Goal: Find specific page/section: Find specific page/section

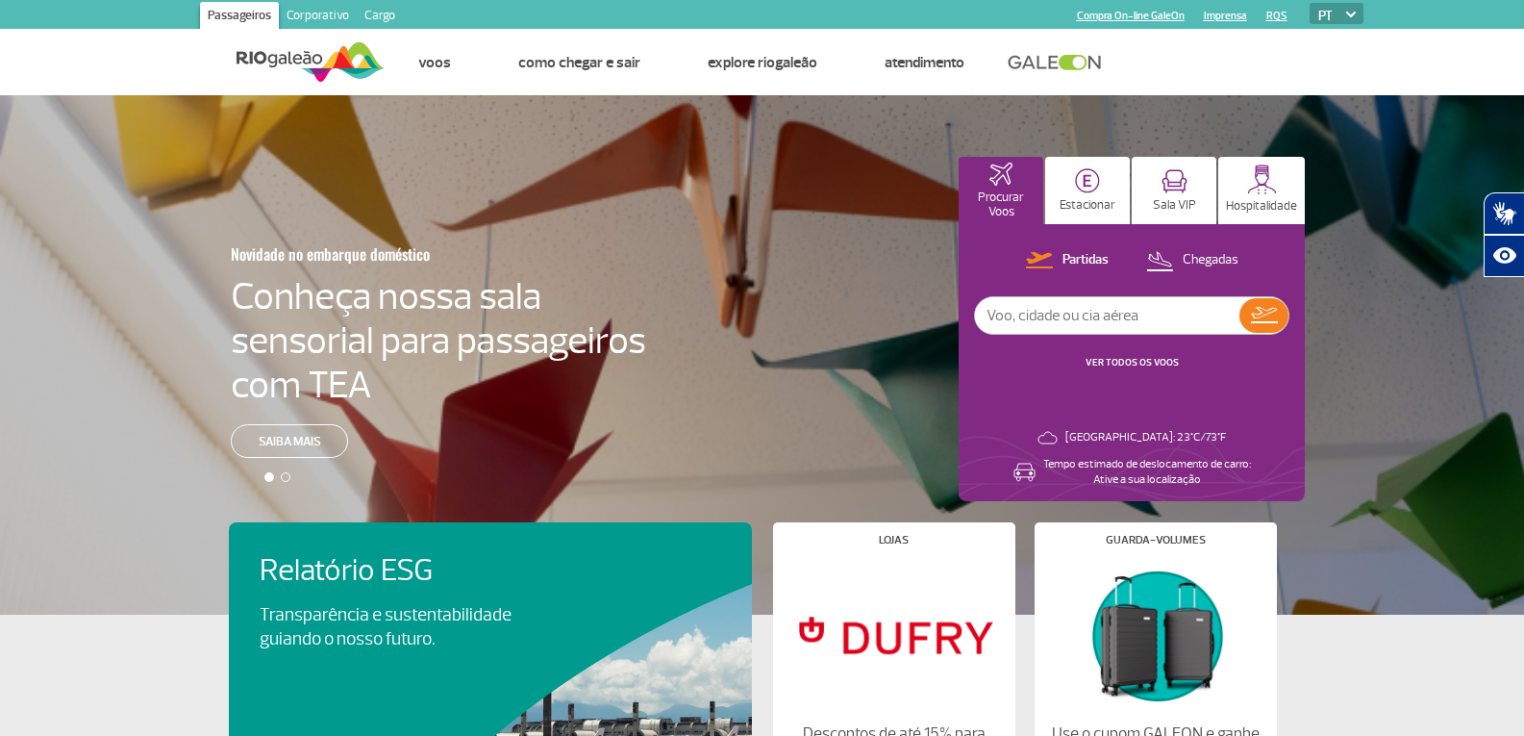
click at [327, 14] on link "Corporativo" at bounding box center [318, 17] width 78 height 31
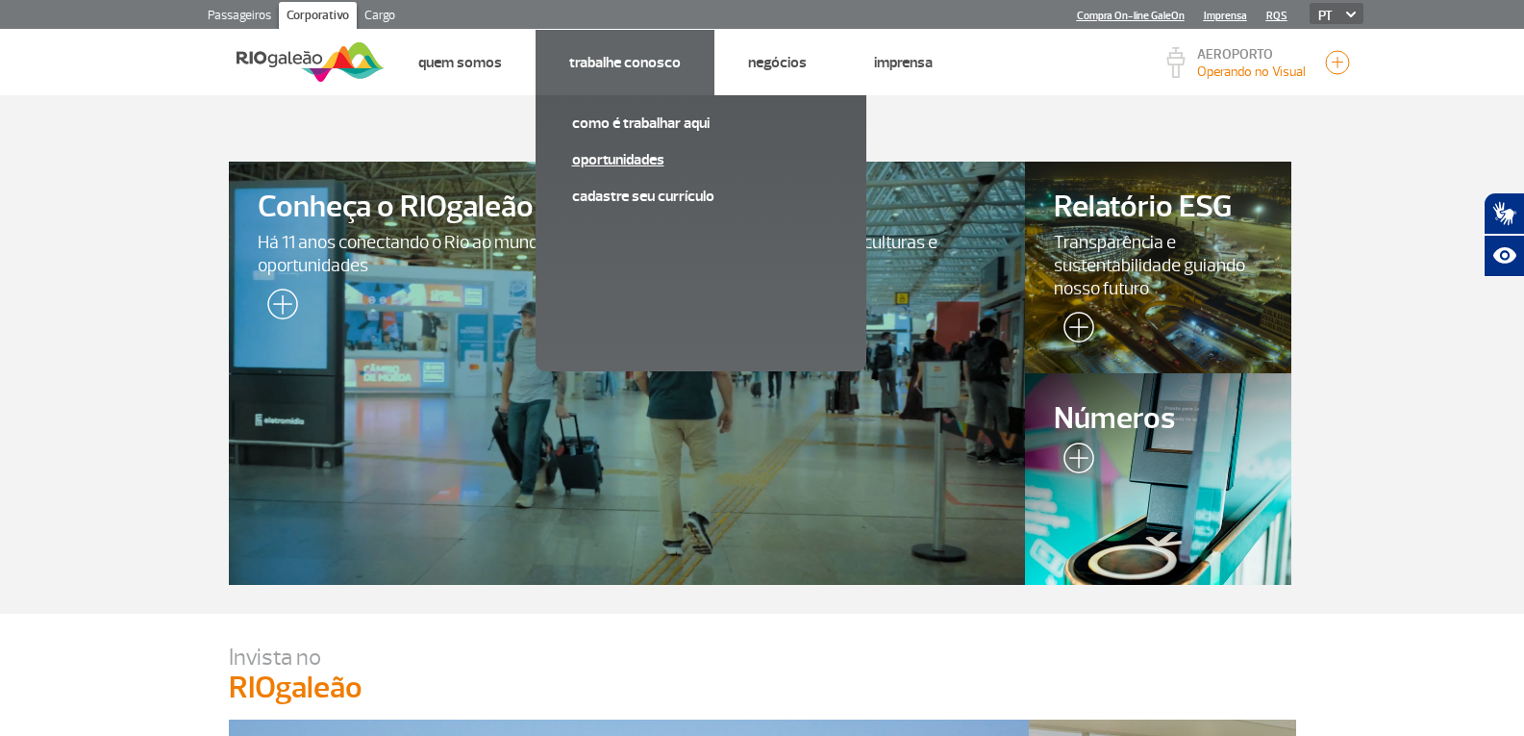
click at [630, 162] on link "Oportunidades" at bounding box center [701, 159] width 258 height 21
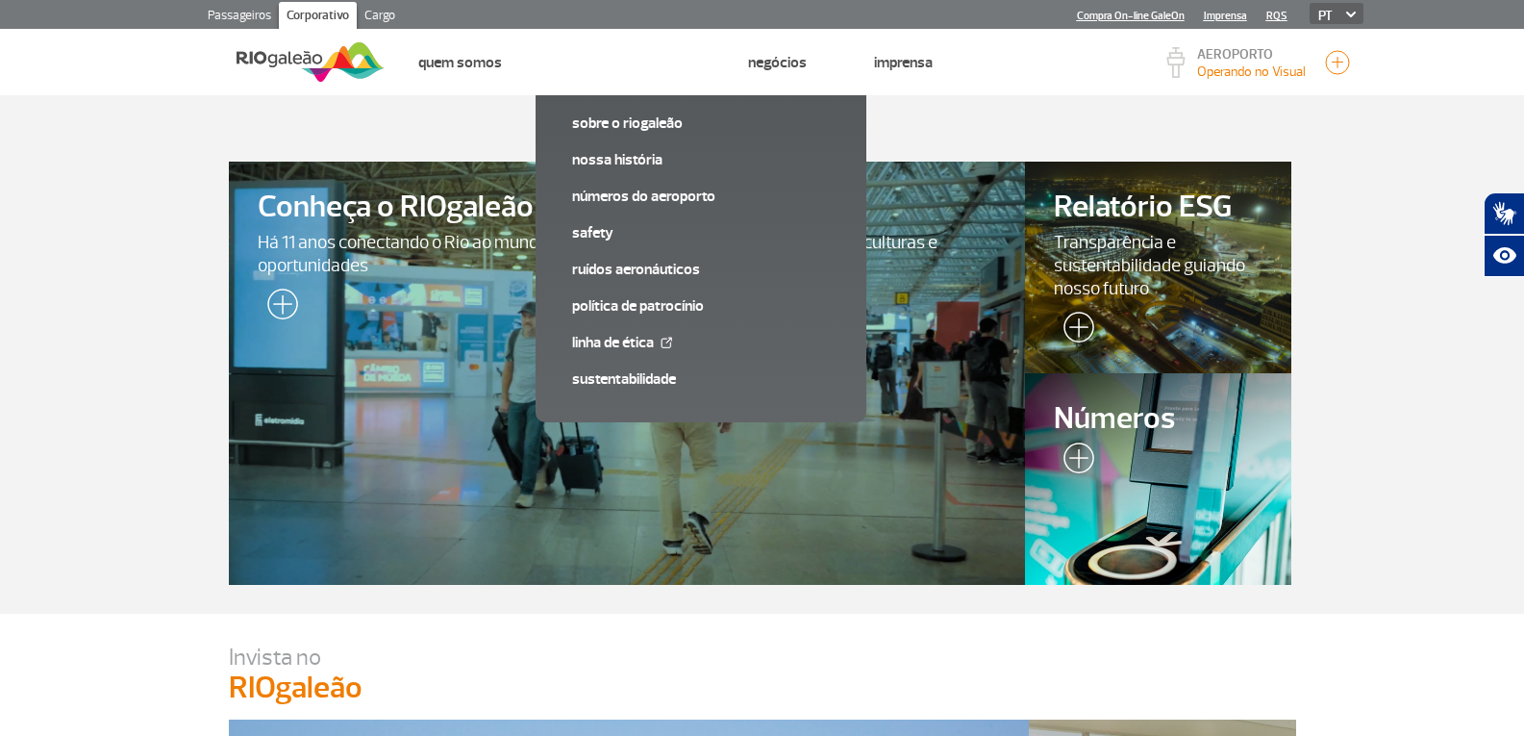
click at [379, 17] on link "Cargo" at bounding box center [380, 17] width 46 height 31
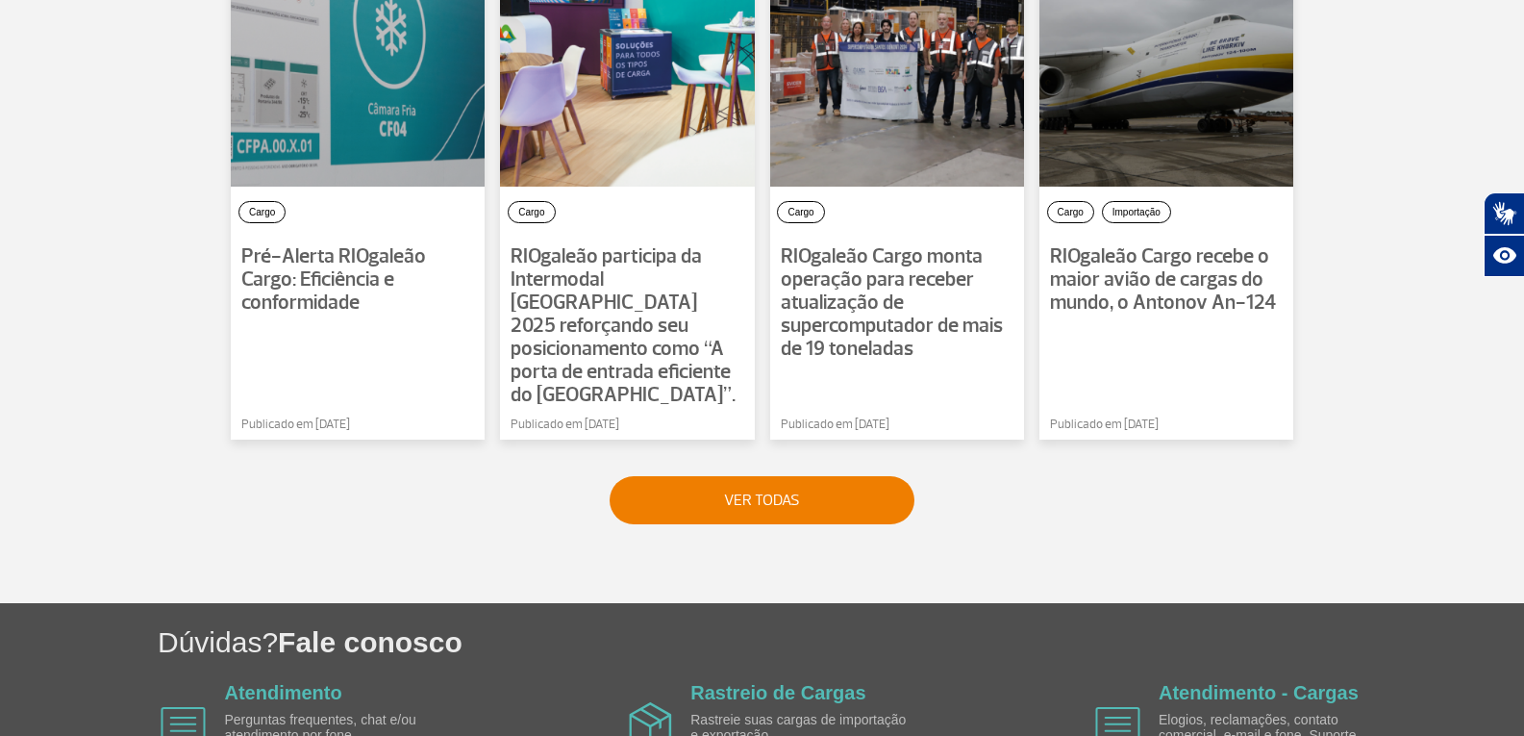
scroll to position [1538, 0]
